Goal: Information Seeking & Learning: Learn about a topic

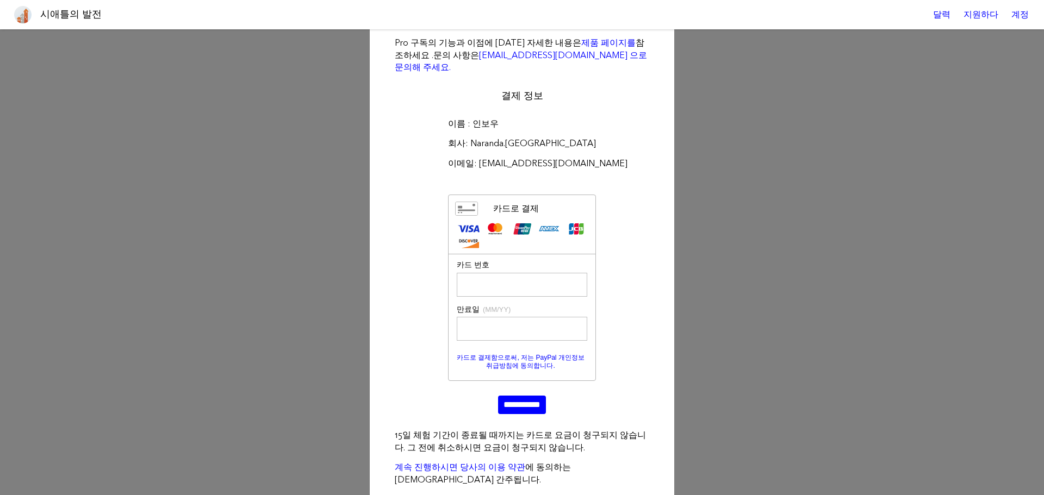
scroll to position [98, 0]
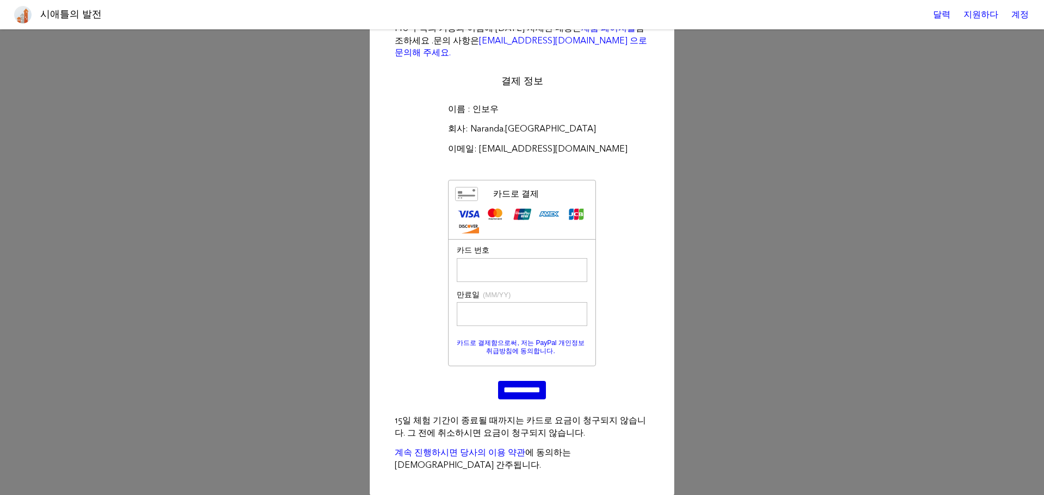
click at [517, 394] on input "**********" at bounding box center [522, 390] width 48 height 18
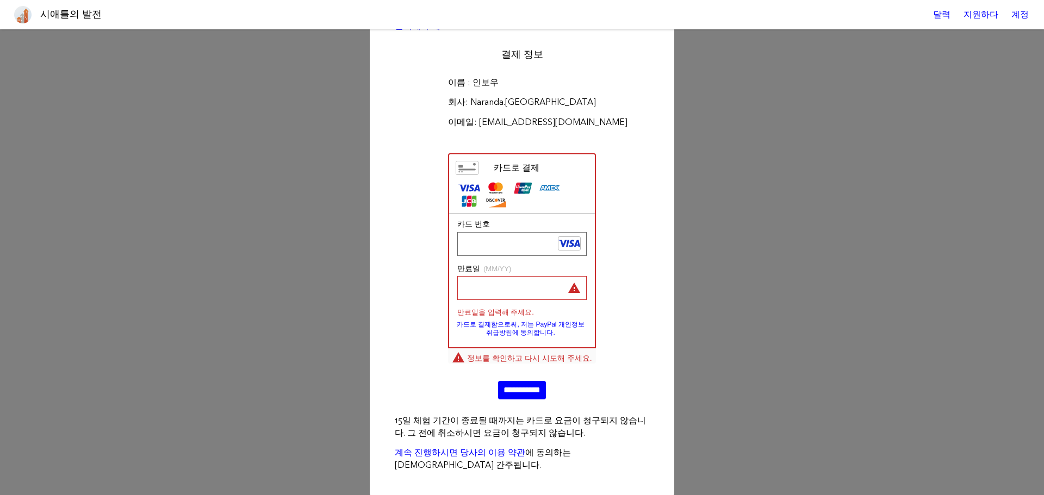
scroll to position [117, 0]
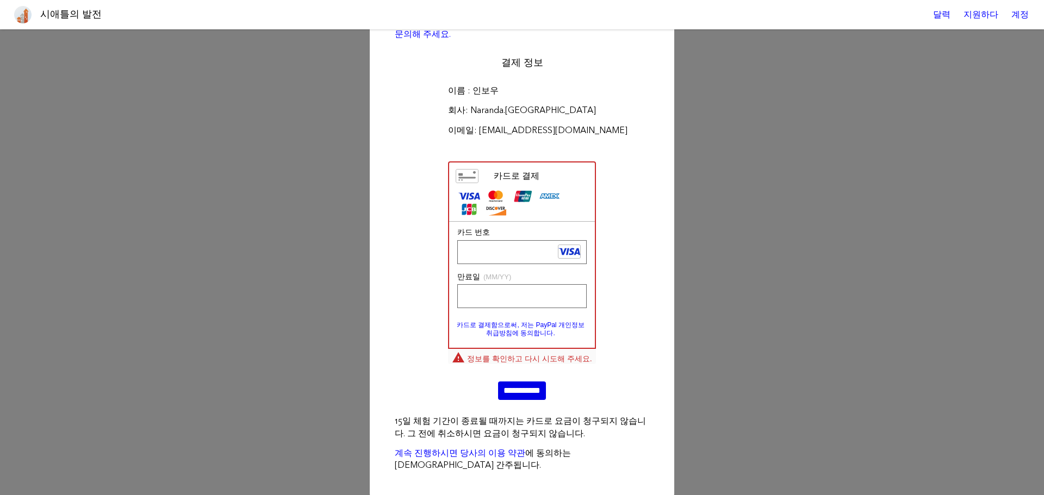
click at [510, 389] on input "**********" at bounding box center [522, 391] width 48 height 18
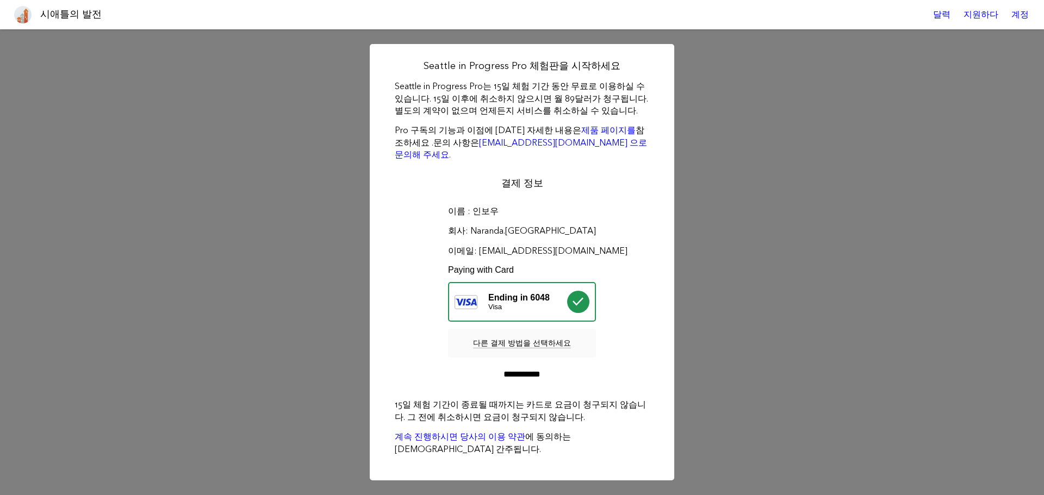
scroll to position [0, 0]
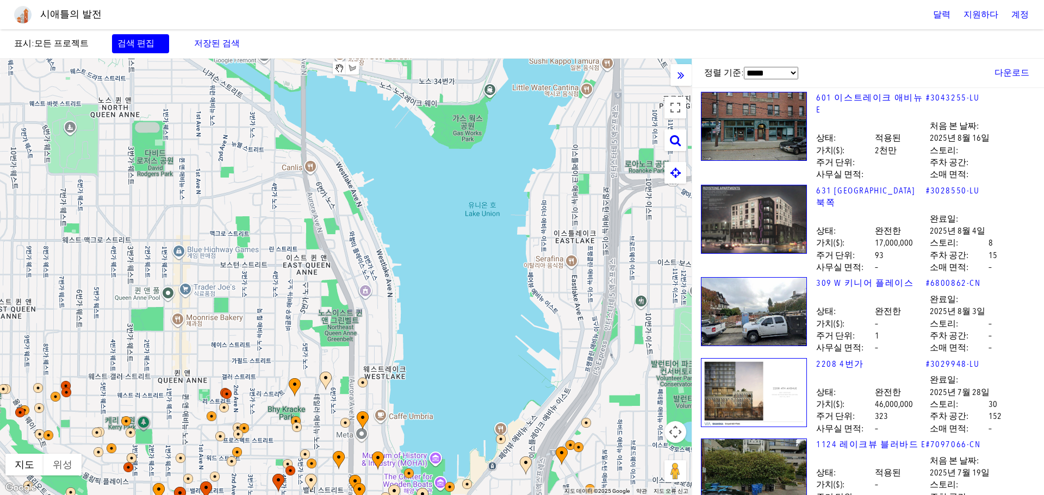
drag, startPoint x: 556, startPoint y: 182, endPoint x: 489, endPoint y: 483, distance: 308.6
click at [489, 495] on html "시애틀의 발전 달력 지원하다 계정 [GEOGRAPHIC_DATA] in Progress Data 소개 검색 시작하기 프로젝트 정보 시작하기 저…" at bounding box center [522, 247] width 1044 height 495
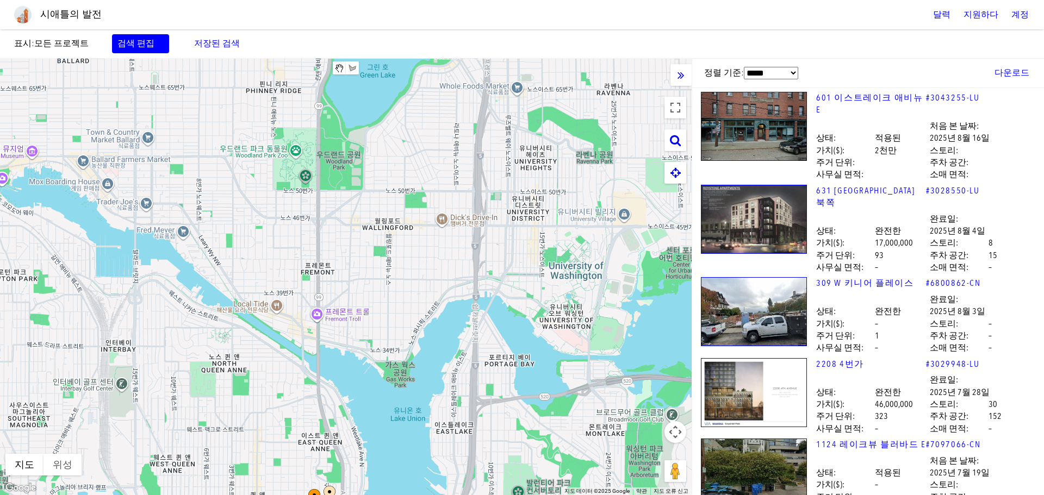
drag, startPoint x: 549, startPoint y: 138, endPoint x: 467, endPoint y: 387, distance: 262.3
click at [467, 387] on div at bounding box center [346, 277] width 692 height 437
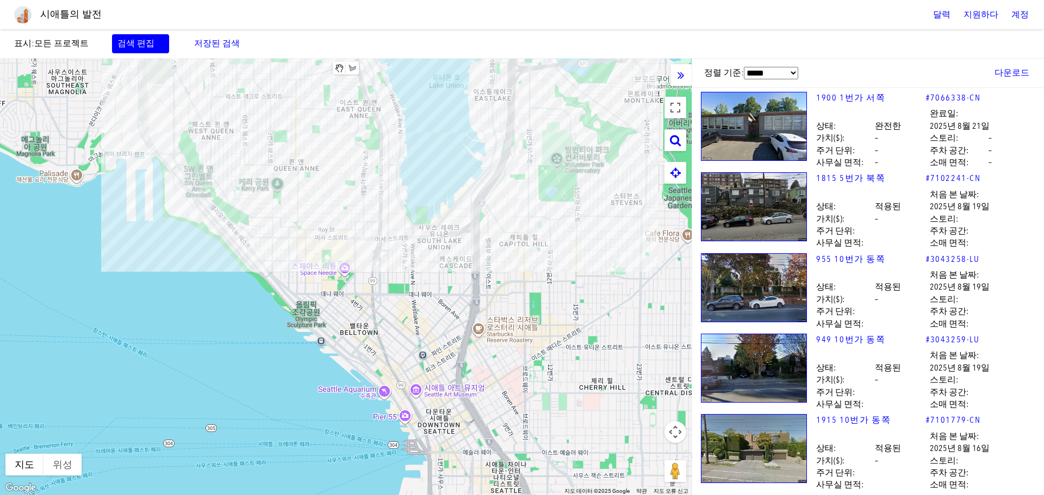
drag, startPoint x: 525, startPoint y: 188, endPoint x: 375, endPoint y: 252, distance: 163.5
click at [375, 252] on div at bounding box center [346, 277] width 692 height 437
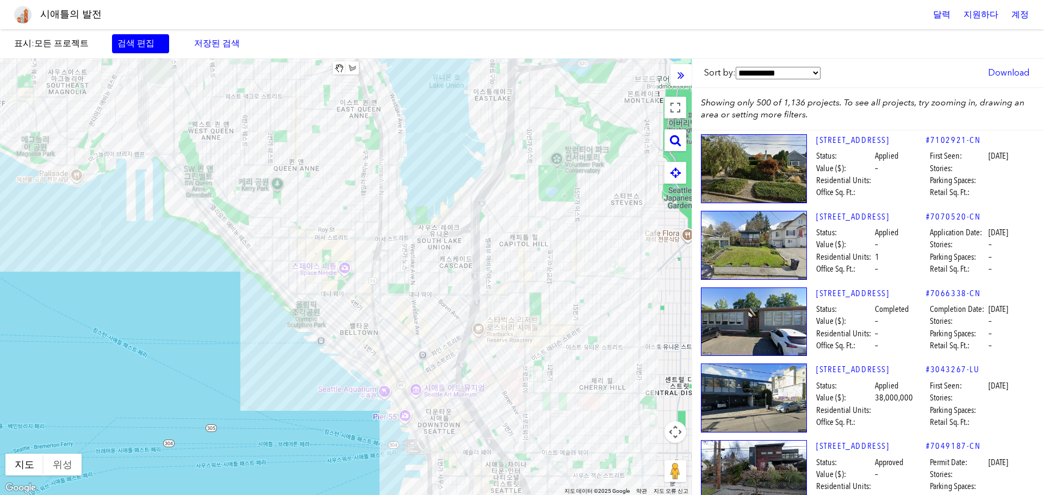
click at [519, 246] on div at bounding box center [346, 277] width 692 height 437
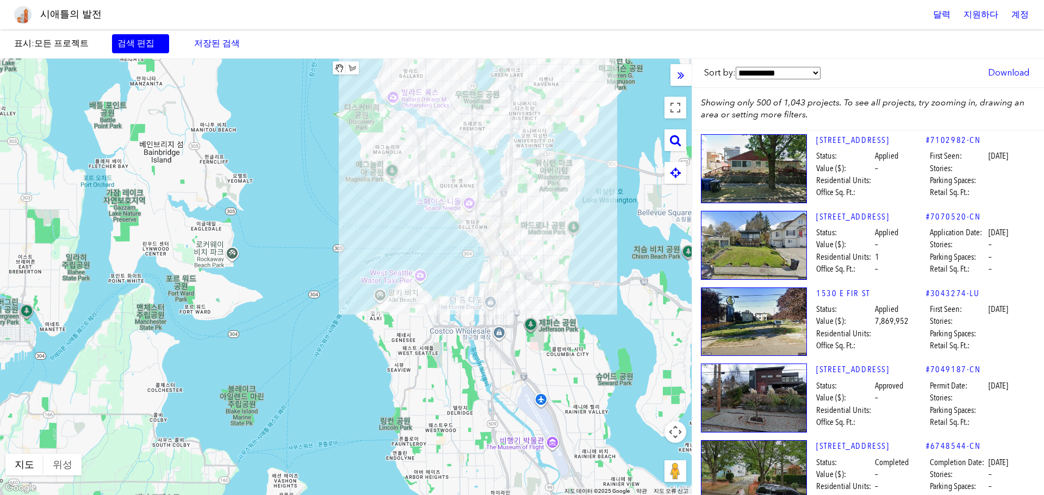
click at [516, 249] on div at bounding box center [346, 277] width 692 height 437
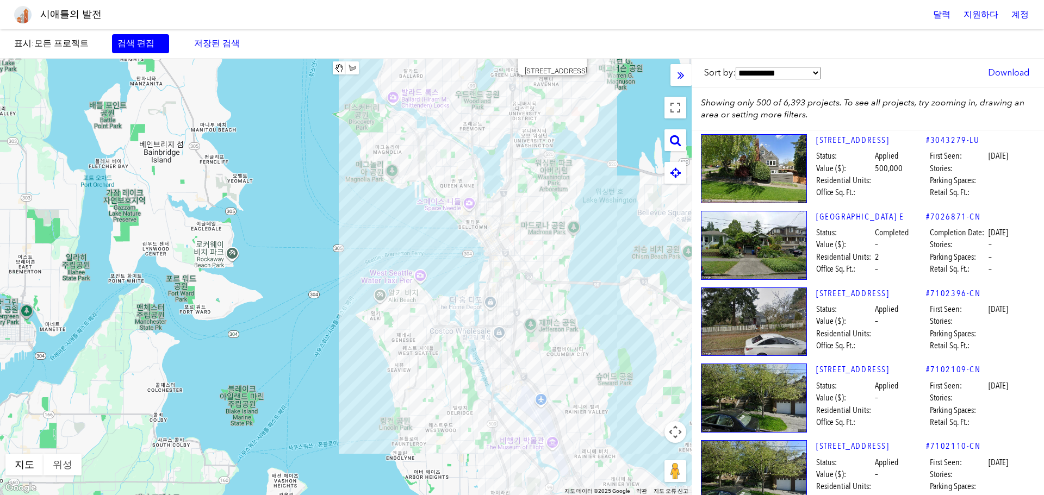
click at [551, 87] on div "[STREET_ADDRESS]" at bounding box center [346, 277] width 692 height 437
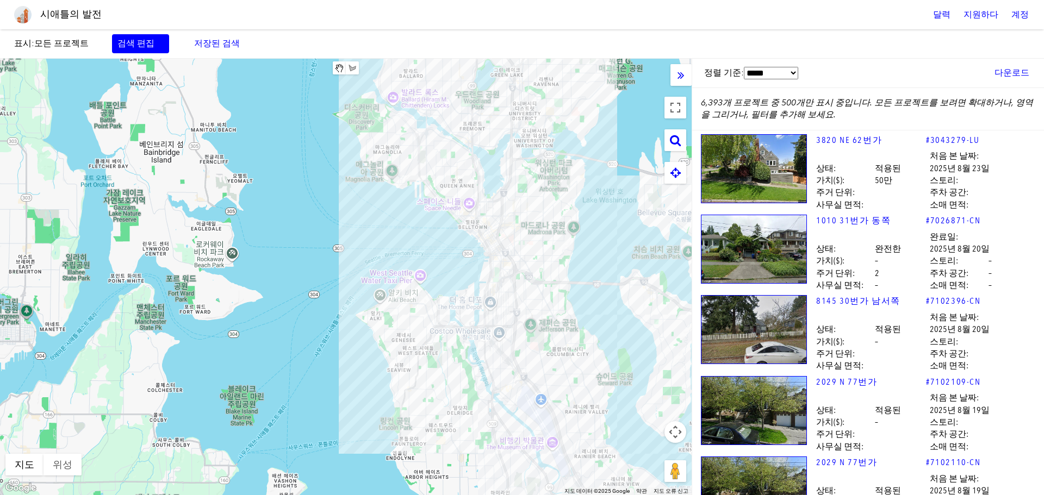
click at [794, 70] on select "***** ** * ***** **** ****** ****** *****" at bounding box center [771, 73] width 54 height 13
drag, startPoint x: 501, startPoint y: 119, endPoint x: 442, endPoint y: 186, distance: 89.8
click at [395, 226] on div at bounding box center [346, 277] width 692 height 437
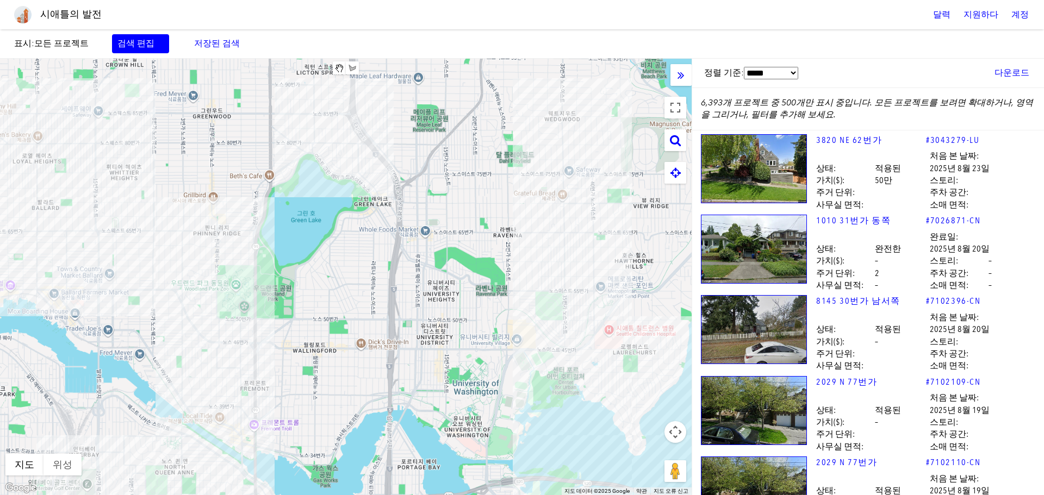
drag, startPoint x: 533, startPoint y: 94, endPoint x: 433, endPoint y: 307, distance: 235.3
click at [436, 308] on div at bounding box center [346, 277] width 692 height 437
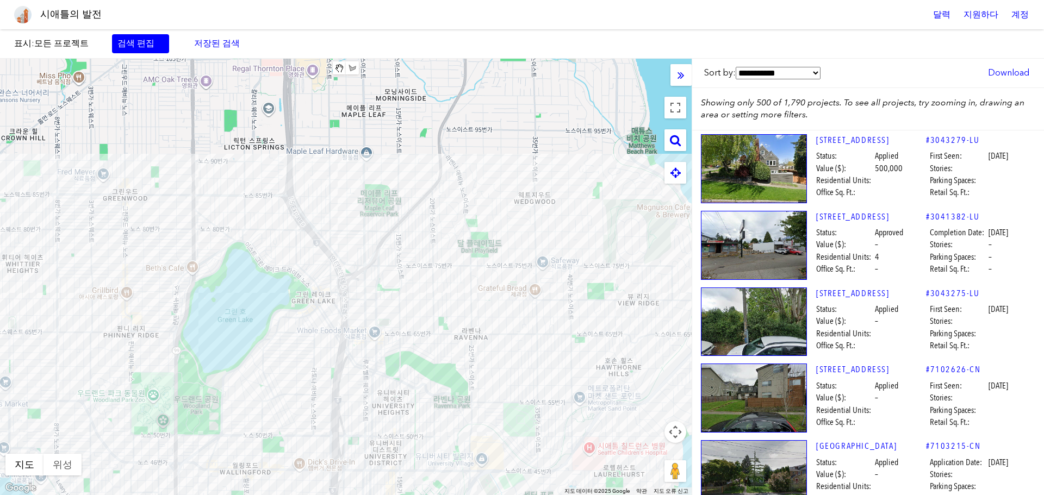
drag, startPoint x: 544, startPoint y: 138, endPoint x: 527, endPoint y: 186, distance: 51.3
click at [452, 283] on div at bounding box center [346, 277] width 692 height 437
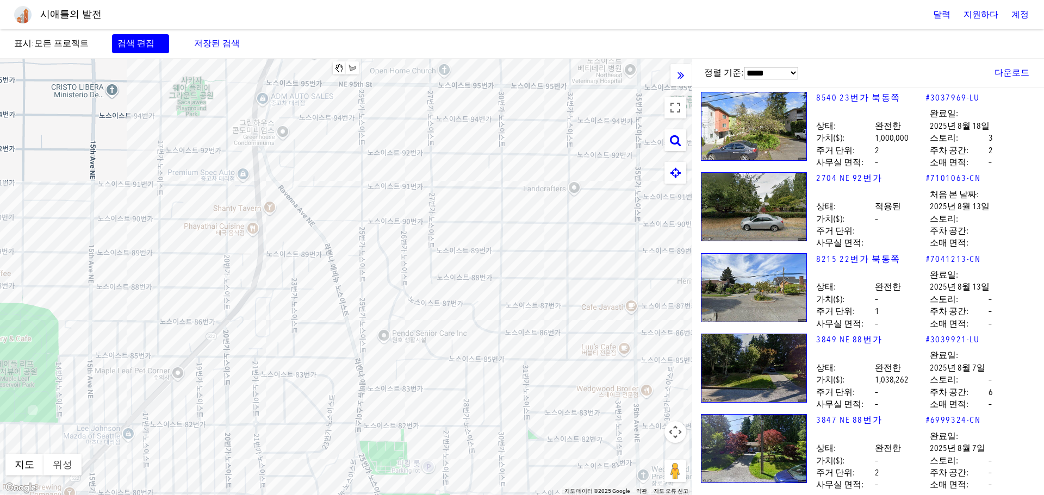
drag, startPoint x: 173, startPoint y: 321, endPoint x: 378, endPoint y: 303, distance: 205.2
click at [378, 303] on div at bounding box center [346, 277] width 692 height 437
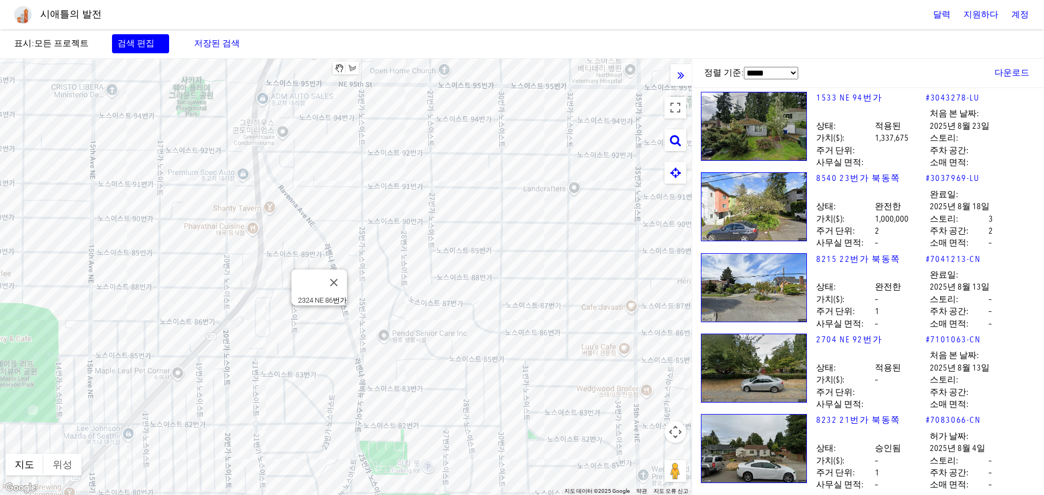
click at [321, 319] on div "2324 NE 86번가" at bounding box center [346, 277] width 692 height 437
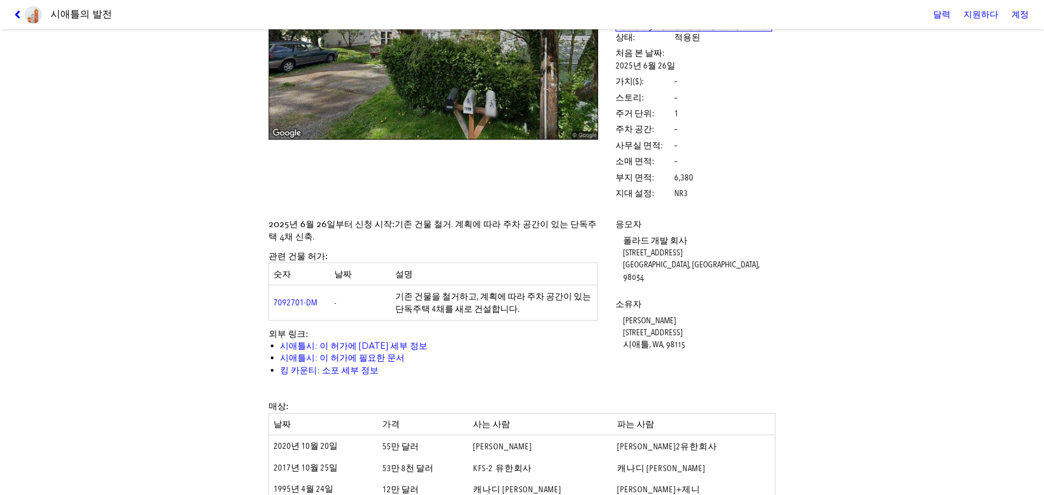
scroll to position [181, 0]
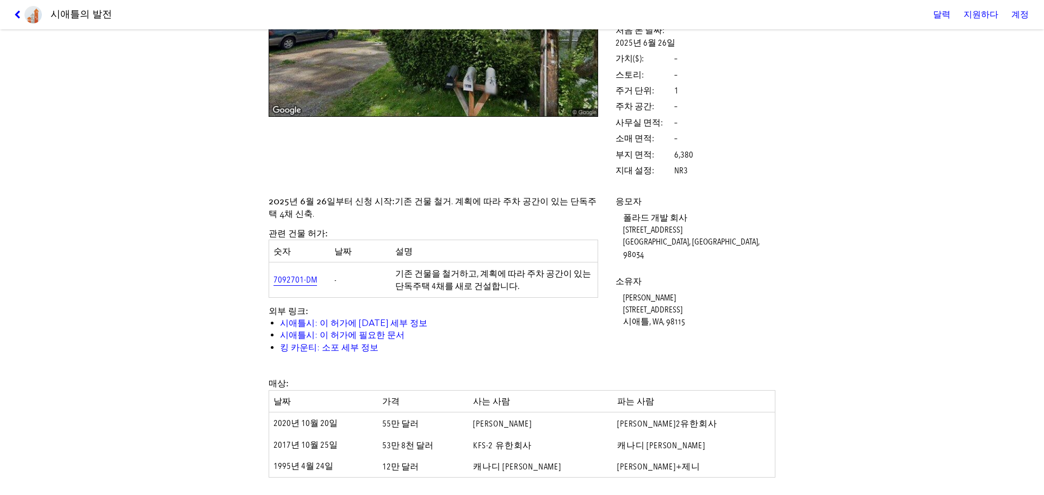
click at [294, 279] on font "7092701-DM" at bounding box center [296, 280] width 44 height 10
